Goal: Task Accomplishment & Management: Use online tool/utility

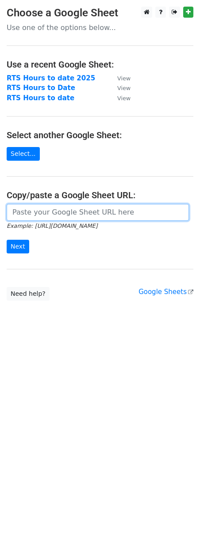
click at [112, 215] on input "url" at bounding box center [98, 212] width 182 height 17
paste input "https://docs.google.com/spreadsheets/d/1JWNSFgWOCjG8MvDgxzMz3UlU41Ftd5qdZA29JGo…"
type input "https://docs.google.com/spreadsheets/d/1JWNSFgWOCjG8MvDgxzMz3UlU41Ftd5qdZA29JGo…"
click at [7, 240] on input "Next" at bounding box center [18, 247] width 23 height 14
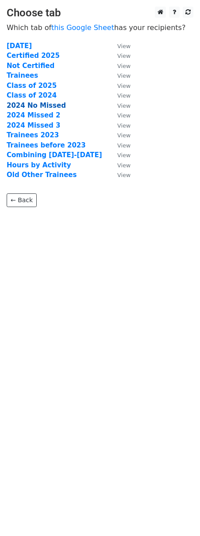
click at [41, 106] on strong "2024 No Missed" at bounding box center [36, 106] width 59 height 8
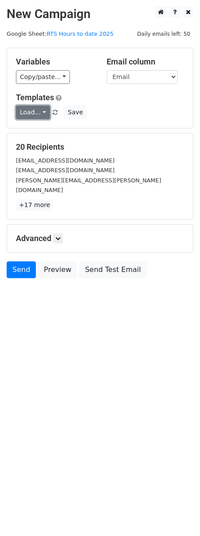
click at [43, 111] on link "Load..." at bounding box center [33, 113] width 34 height 14
click at [43, 129] on link "Not Certified" at bounding box center [51, 132] width 70 height 14
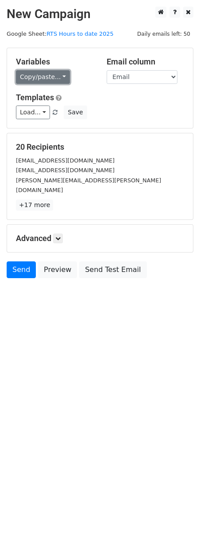
click at [54, 78] on link "Copy/paste..." at bounding box center [43, 77] width 54 height 14
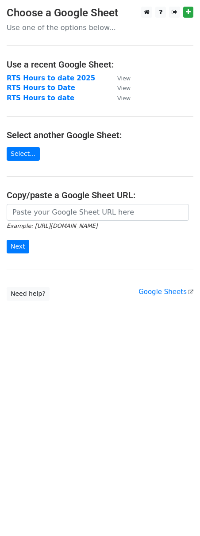
click at [37, 223] on small "Example: [URL][DOMAIN_NAME]" at bounding box center [52, 226] width 91 height 7
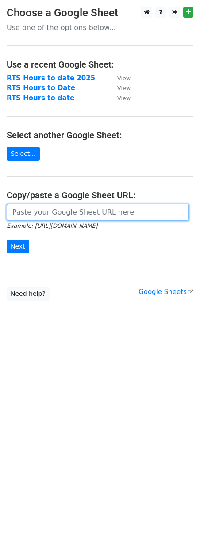
click at [38, 215] on input "url" at bounding box center [98, 212] width 182 height 17
paste input "[URL][DOMAIN_NAME]"
type input "https://docs.google.com/spreadsheets/d/1raW3r-W07glwr-WkbRgBsQ1B2jQD_JA2vCBlZWa…"
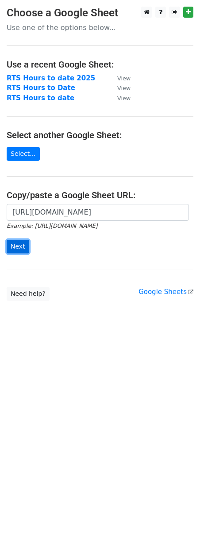
click at [18, 248] on input "Next" at bounding box center [18, 247] width 23 height 14
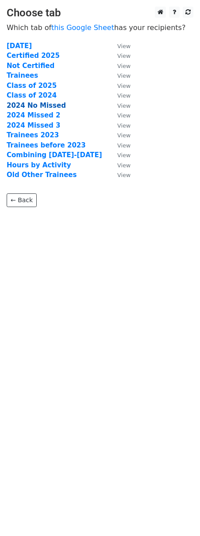
click at [29, 105] on strong "2024 No Missed" at bounding box center [36, 106] width 59 height 8
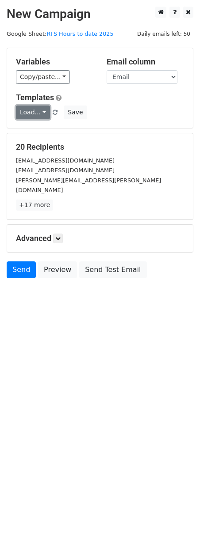
click at [42, 112] on link "Load..." at bounding box center [33, 113] width 34 height 14
click at [38, 127] on link "Not Certified" at bounding box center [51, 132] width 70 height 14
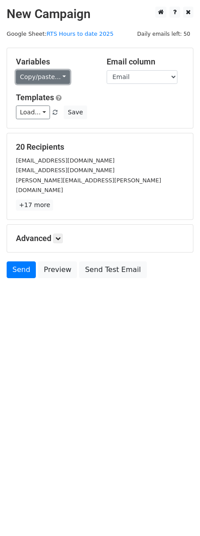
click at [41, 73] on link "Copy/paste..." at bounding box center [43, 77] width 54 height 14
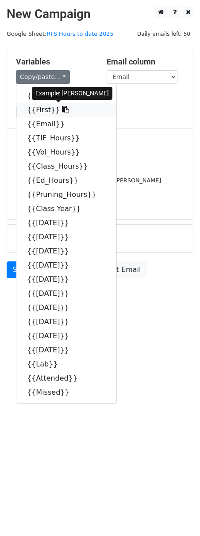
click at [39, 106] on link "{{First}}" at bounding box center [66, 110] width 100 height 14
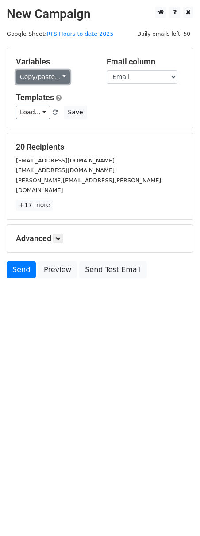
click at [41, 79] on link "Copy/paste..." at bounding box center [43, 77] width 54 height 14
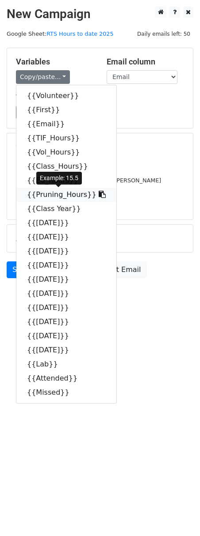
click at [51, 194] on link "{{Pruning_Hours}}" at bounding box center [66, 195] width 100 height 14
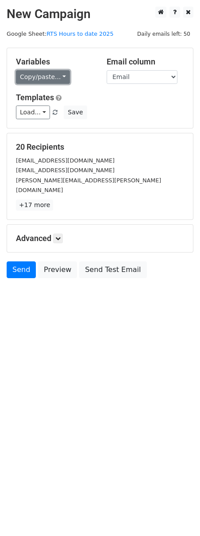
click at [42, 79] on link "Copy/paste..." at bounding box center [43, 77] width 54 height 14
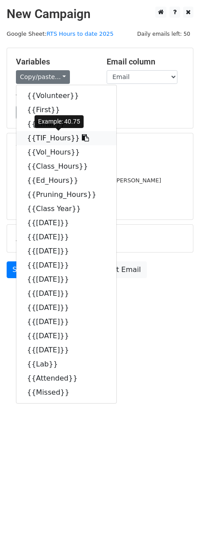
click at [57, 140] on link "{{TIF_Hours}}" at bounding box center [66, 138] width 100 height 14
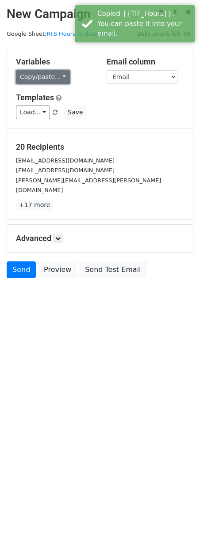
click at [57, 79] on link "Copy/paste..." at bounding box center [43, 77] width 54 height 14
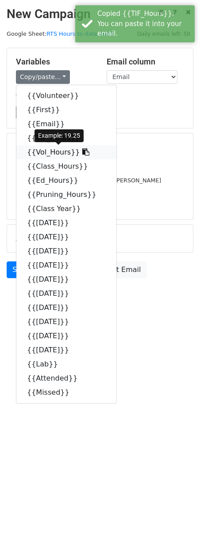
click at [53, 152] on link "{{Vol_Hours}}" at bounding box center [66, 152] width 100 height 14
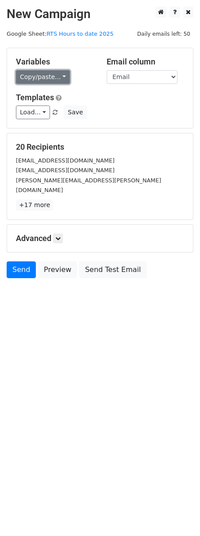
click at [45, 79] on link "Copy/paste..." at bounding box center [43, 77] width 54 height 14
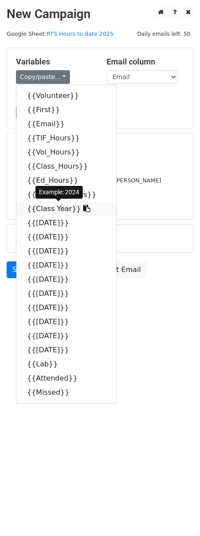
click at [55, 210] on link "{{Class Year}}" at bounding box center [66, 209] width 100 height 14
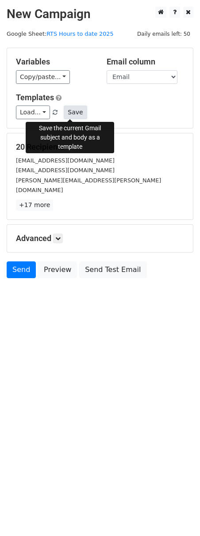
click at [69, 113] on button "Save" at bounding box center [75, 113] width 23 height 14
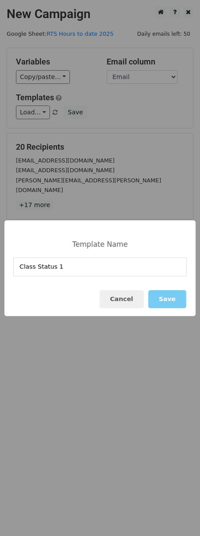
type input "Class Status 1"
click at [171, 299] on button "Save" at bounding box center [167, 299] width 38 height 18
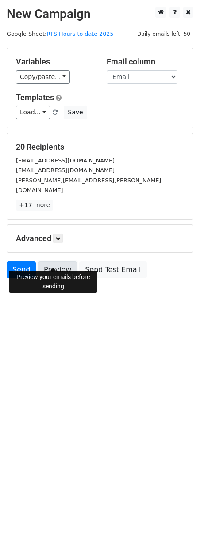
click at [58, 261] on link "Preview" at bounding box center [57, 269] width 39 height 17
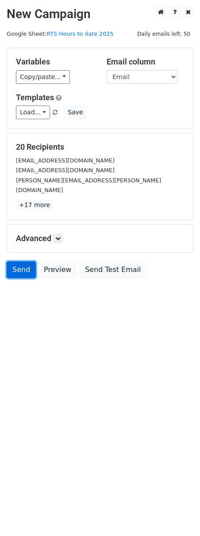
click at [20, 261] on link "Send" at bounding box center [21, 269] width 29 height 17
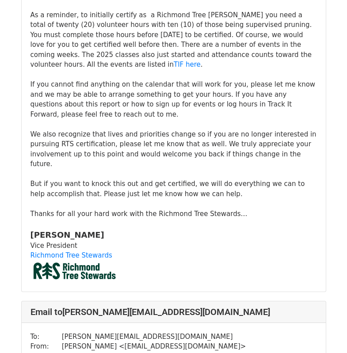
scroll to position [3622, 0]
